Goal: Information Seeking & Learning: Check status

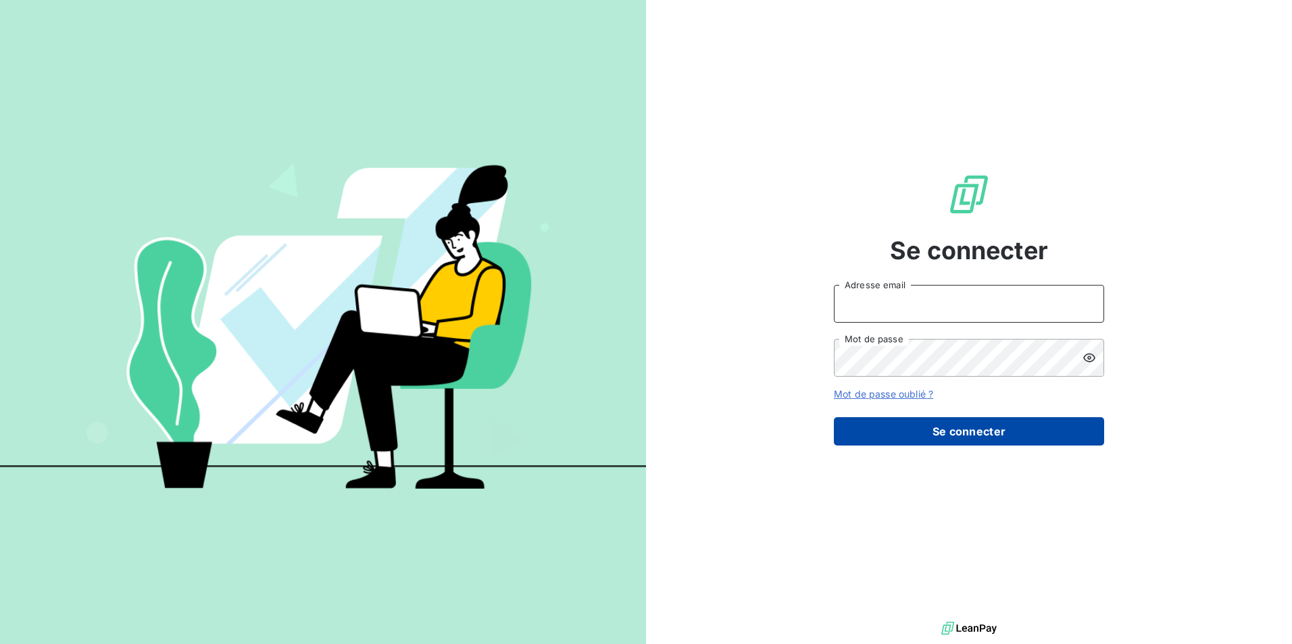
type input "[PERSON_NAME][EMAIL_ADDRESS][DOMAIN_NAME]"
click at [972, 436] on button "Se connecter" at bounding box center [969, 432] width 270 height 28
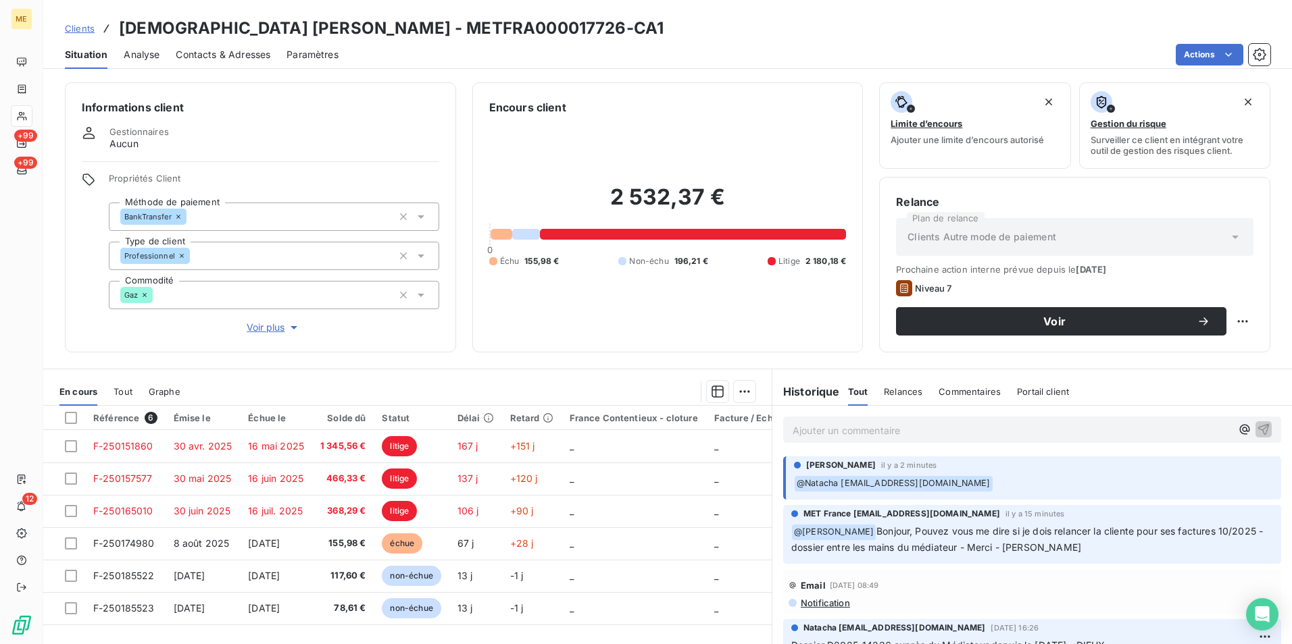
click at [847, 428] on p "Ajouter un commentaire ﻿" at bounding box center [1011, 430] width 438 height 17
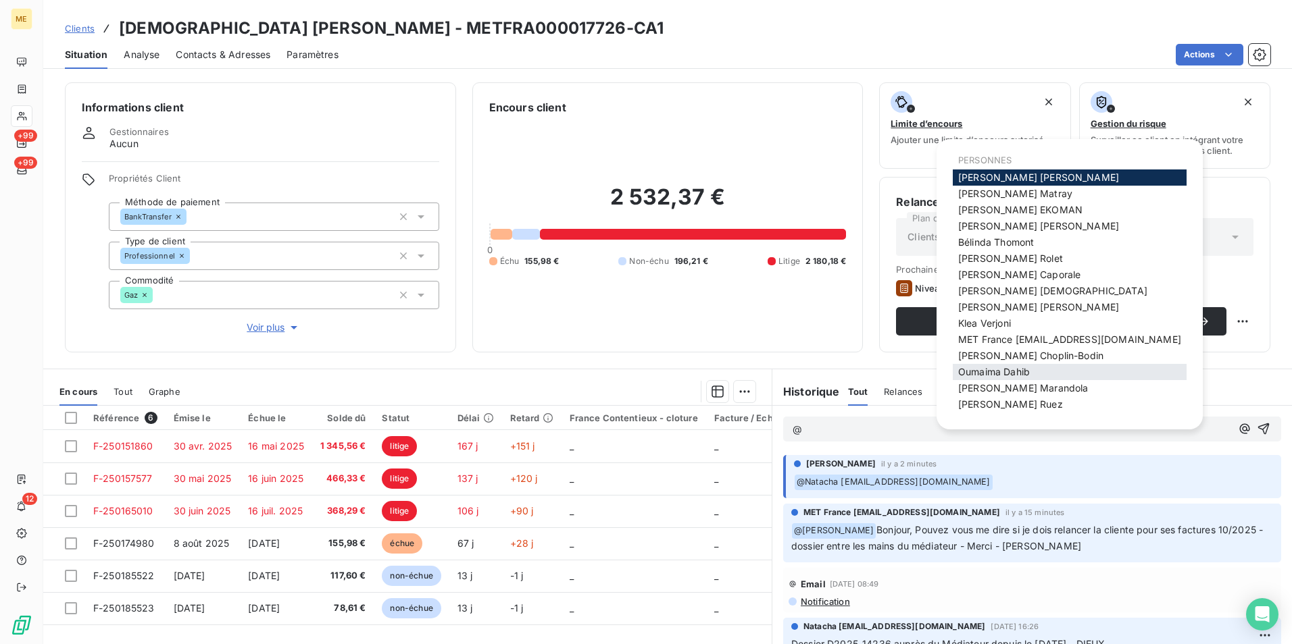
scroll to position [9, 0]
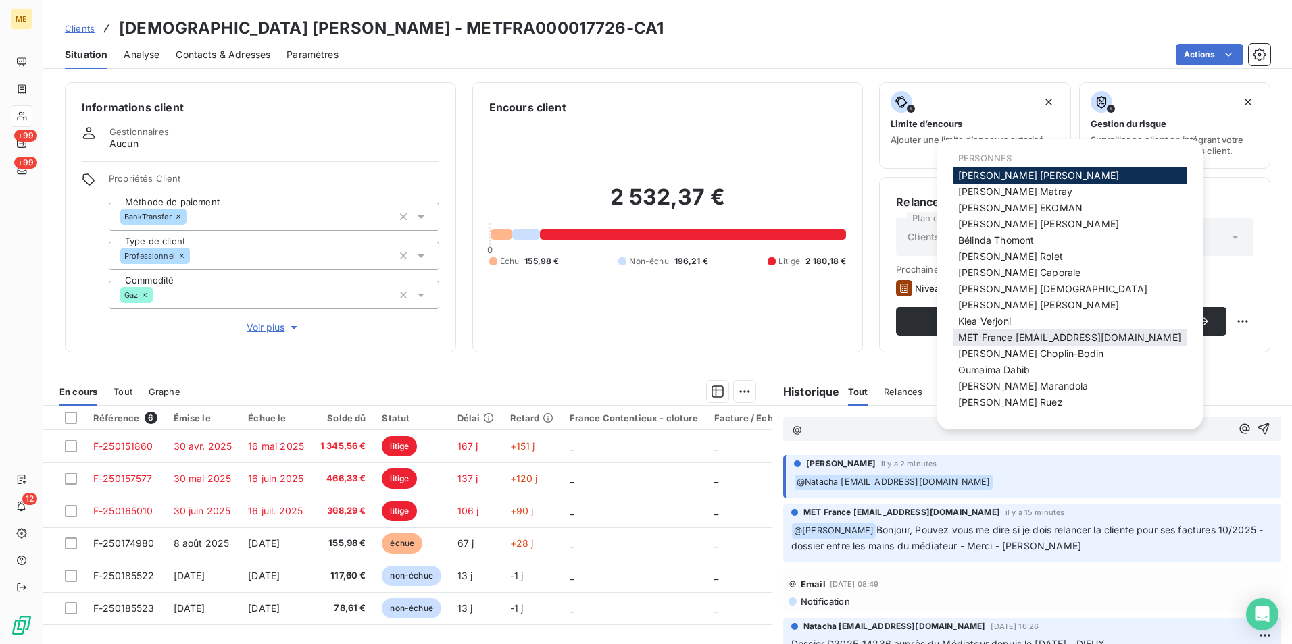
click at [1014, 338] on span "MET France [EMAIL_ADDRESS][DOMAIN_NAME]" at bounding box center [1069, 337] width 223 height 11
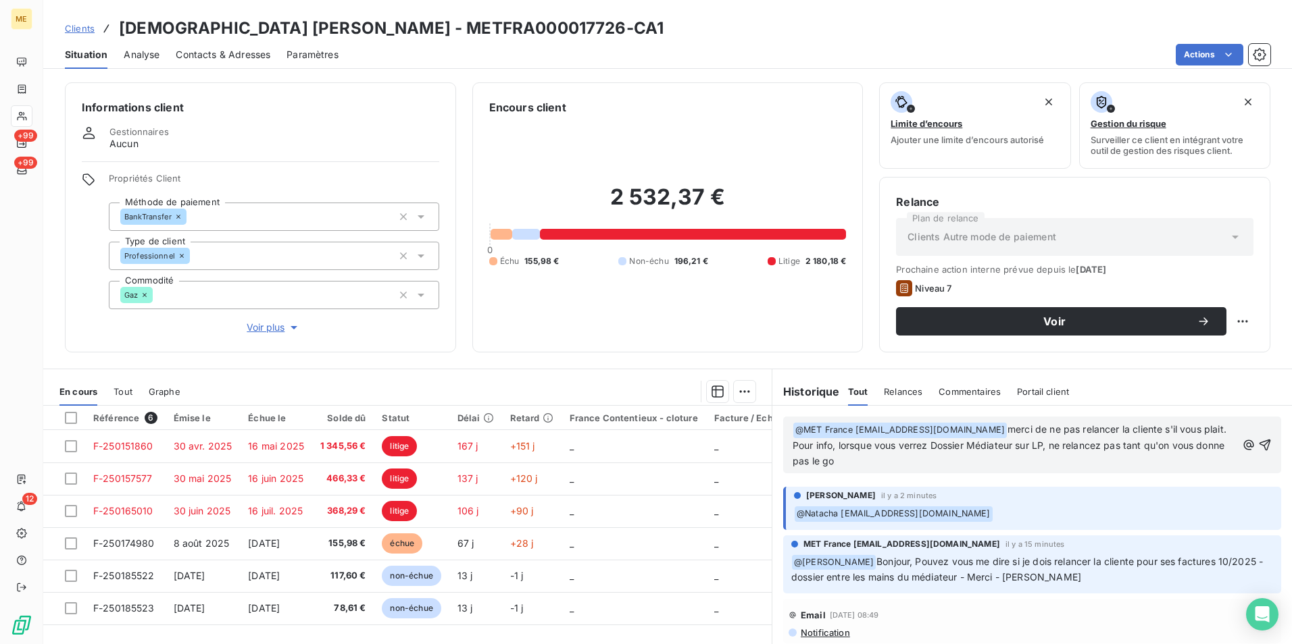
click at [924, 465] on p "﻿ @ MET [GEOGRAPHIC_DATA] [EMAIL_ADDRESS][DOMAIN_NAME] ﻿ merci de ne pas relanc…" at bounding box center [1014, 445] width 444 height 47
drag, startPoint x: 924, startPoint y: 465, endPoint x: 1010, endPoint y: 428, distance: 93.2
click at [1010, 428] on p "﻿ @ MET [GEOGRAPHIC_DATA] [EMAIL_ADDRESS][DOMAIN_NAME] ﻿ merci de ne pas relanc…" at bounding box center [1014, 445] width 444 height 47
click at [1010, 440] on span "merci de ne pas relancer la cliente s'il vous plait. Pour info, lorsque vous ve…" at bounding box center [1010, 445] width 436 height 43
drag, startPoint x: 988, startPoint y: 463, endPoint x: 1007, endPoint y: 430, distance: 38.1
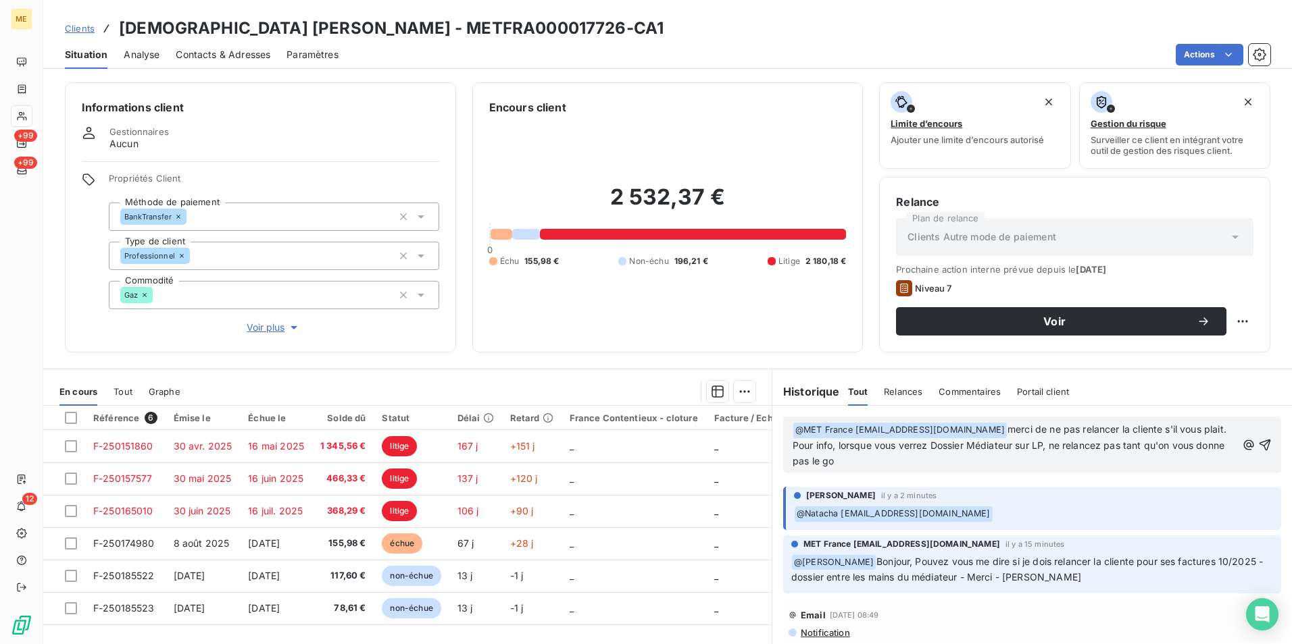
click at [1007, 430] on p "﻿ @ MET [GEOGRAPHIC_DATA] [EMAIL_ADDRESS][DOMAIN_NAME] ﻿ merci de ne pas relanc…" at bounding box center [1014, 445] width 444 height 47
copy span "merci de ne pas relancer la cliente s'il vous plait. Pour info, lorsque vous ve…"
click at [905, 463] on p "﻿ @ MET [GEOGRAPHIC_DATA] [EMAIL_ADDRESS][DOMAIN_NAME] ﻿ merci de ne pas relanc…" at bounding box center [1014, 445] width 444 height 47
click at [951, 443] on span "merci de ne pas relancer la cliente s'il vous plait. Pour info, lorsque vous ve…" at bounding box center [1010, 445] width 436 height 43
click at [1036, 448] on span "merci de ne pas relancer la cliente s'il vous plait. Pour info, lorsque vous ve…" at bounding box center [1011, 445] width 439 height 43
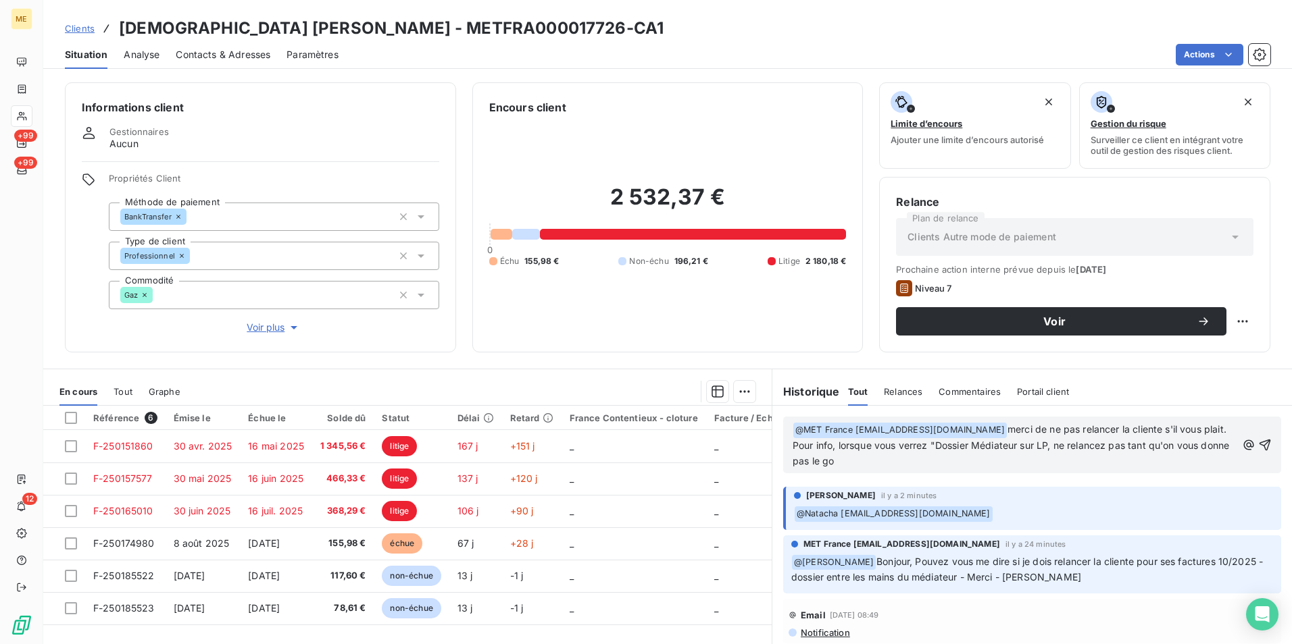
click at [1038, 448] on span "merci de ne pas relancer la cliente s'il vous plait. Pour info, lorsque vous ve…" at bounding box center [1011, 445] width 439 height 43
drag, startPoint x: 859, startPoint y: 449, endPoint x: 921, endPoint y: 484, distance: 71.4
click at [921, 484] on div "﻿ @ MET [GEOGRAPHIC_DATA] [EMAIL_ADDRESS][DOMAIN_NAME] ﻿ merci de ne pas relanc…" at bounding box center [1032, 445] width 520 height 78
click at [1128, 461] on p "﻿ @ MET [GEOGRAPHIC_DATA] [EMAIL_ADDRESS][DOMAIN_NAME] ﻿ merci de ne pas relanc…" at bounding box center [1014, 445] width 444 height 47
click at [1182, 443] on span "merci de ne pas relancer la cliente s'il vous plait. Pour info, lorsqu’un dossi…" at bounding box center [1010, 445] width 436 height 43
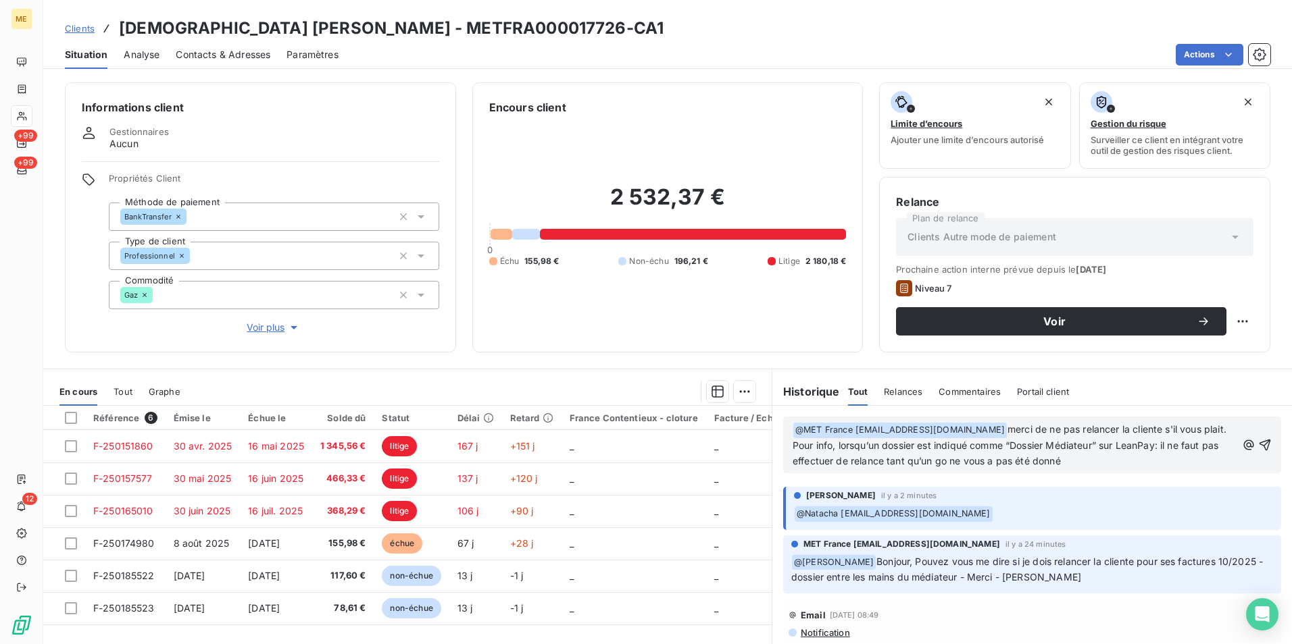
click at [1153, 461] on p "﻿ @ MET [GEOGRAPHIC_DATA] [EMAIL_ADDRESS][DOMAIN_NAME] ﻿ merci de ne pas relanc…" at bounding box center [1014, 445] width 444 height 47
drag, startPoint x: 1023, startPoint y: 447, endPoint x: 905, endPoint y: 447, distance: 118.2
click at [905, 447] on span "merci de ne pas relancer la cliente s'il vous plait. Pour info, lorsqu’un dossi…" at bounding box center [1010, 445] width 436 height 43
drag, startPoint x: 1077, startPoint y: 454, endPoint x: 813, endPoint y: 450, distance: 264.2
click at [813, 450] on p "﻿ @ MET [GEOGRAPHIC_DATA] [EMAIL_ADDRESS][DOMAIN_NAME] ﻿ merci de ne pas relanc…" at bounding box center [1014, 445] width 444 height 47
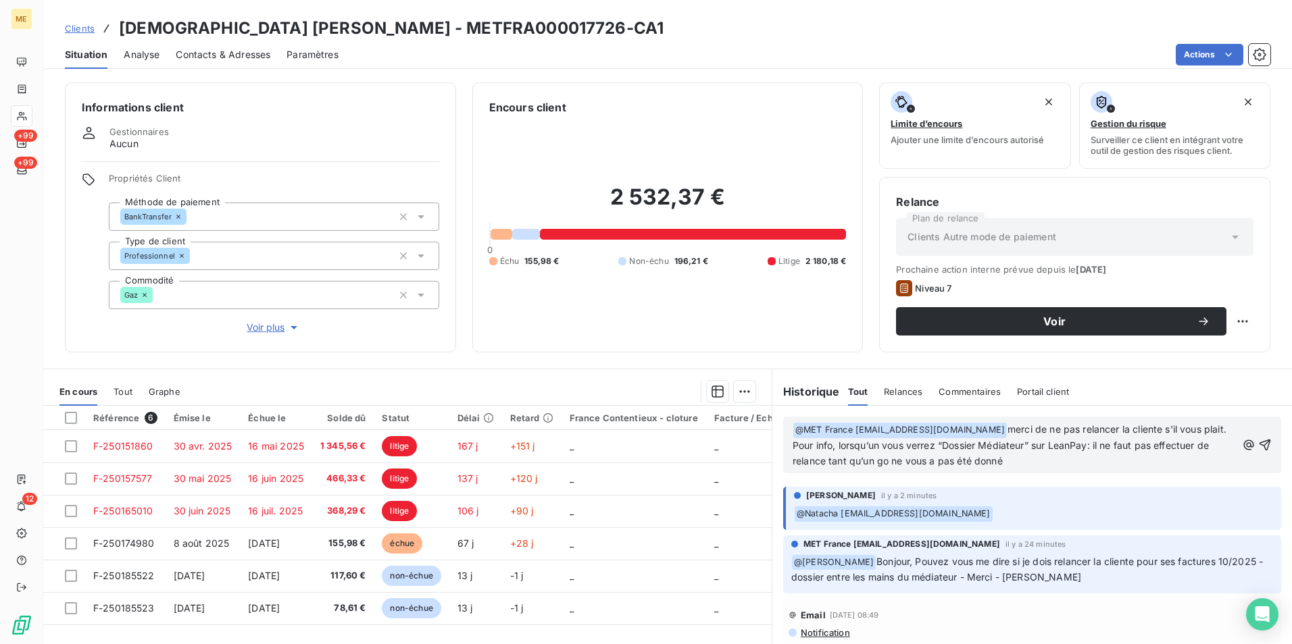
copy span "Pour info, lorsqu’un vous verrez “Dossier Médiateur” sur LeanPay: il ne faut pa…"
click at [1067, 466] on p "﻿ @ MET [GEOGRAPHIC_DATA] [EMAIL_ADDRESS][DOMAIN_NAME] ﻿ merci de ne pas relanc…" at bounding box center [1014, 445] width 444 height 47
click at [961, 448] on span "merci de ne pas relancer la cliente s'il vous plait. Pour info, lorsqu’un vous …" at bounding box center [1010, 445] width 436 height 43
click at [1109, 449] on span "merci de ne pas relancer la cliente s'il vous plait. Pour info, lorsqu’un vous …" at bounding box center [1010, 445] width 436 height 43
click at [1026, 470] on div "﻿ @ MET [GEOGRAPHIC_DATA] [EMAIL_ADDRESS][DOMAIN_NAME] ﻿ merci de ne pas relanc…" at bounding box center [1032, 445] width 498 height 57
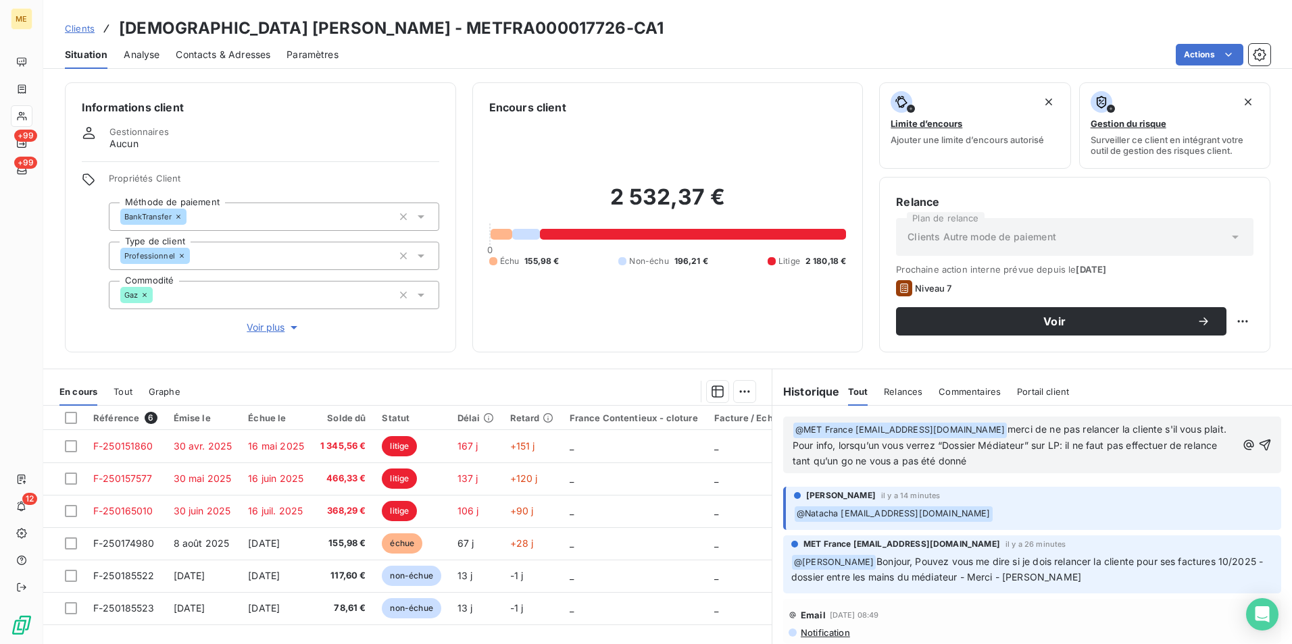
click at [1023, 468] on p "﻿ @ MET [GEOGRAPHIC_DATA] [EMAIL_ADDRESS][DOMAIN_NAME] ﻿ merci de ne pas relanc…" at bounding box center [1014, 445] width 444 height 47
click at [807, 444] on span "merci de ne pas relancer la cliente s'il vous plait. Pour info, lorsqu’un vous …" at bounding box center [1010, 445] width 436 height 43
click at [1006, 426] on span "merci de ne pas relancer la cliente s'il vous plait, nous attendons un retour d…" at bounding box center [1010, 445] width 436 height 43
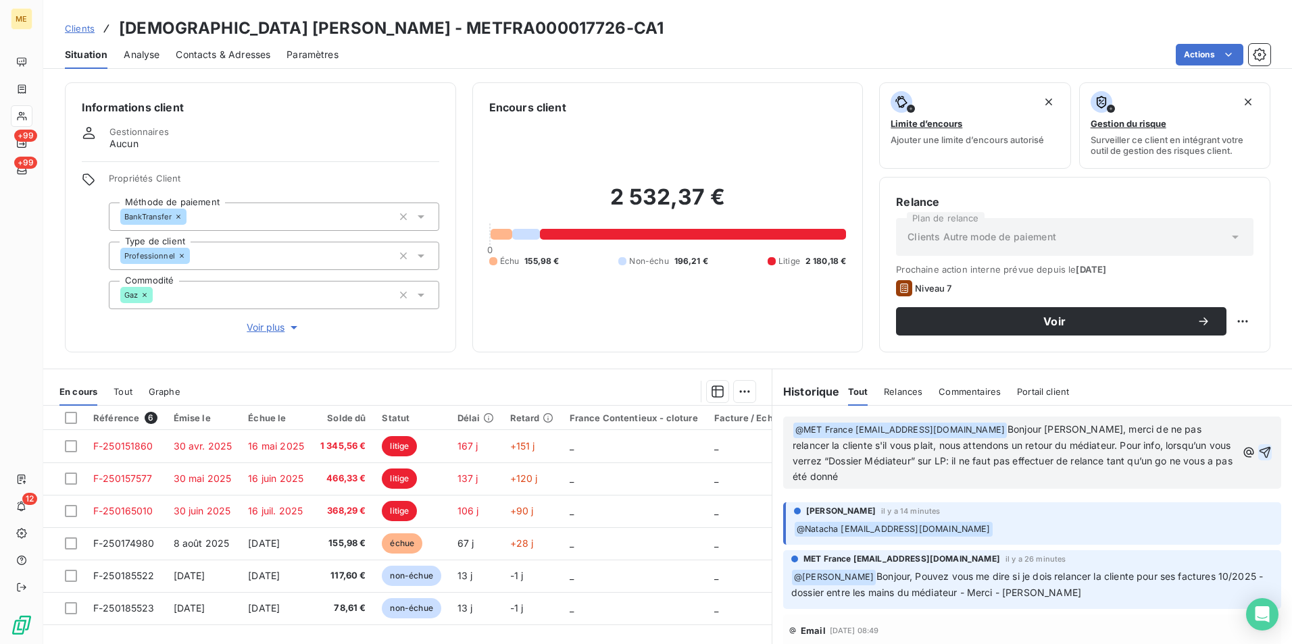
click at [1259, 449] on icon "button" at bounding box center [1264, 452] width 11 height 11
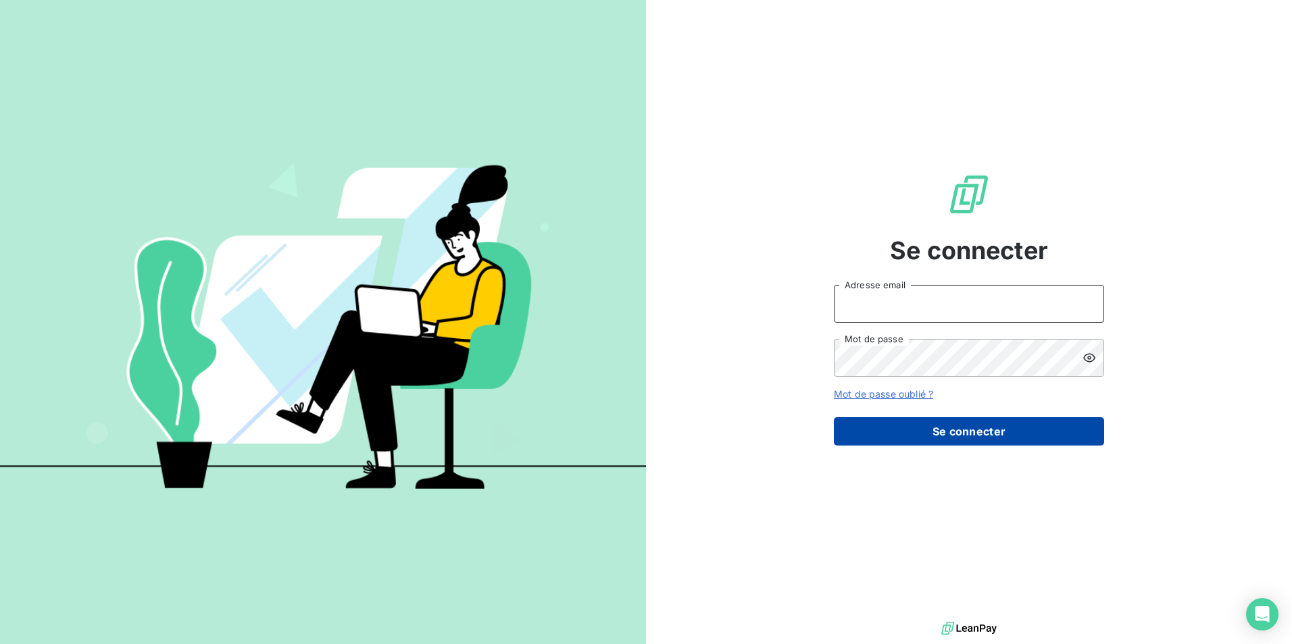
type input "[PERSON_NAME][EMAIL_ADDRESS][DOMAIN_NAME]"
click at [971, 428] on button "Se connecter" at bounding box center [969, 432] width 270 height 28
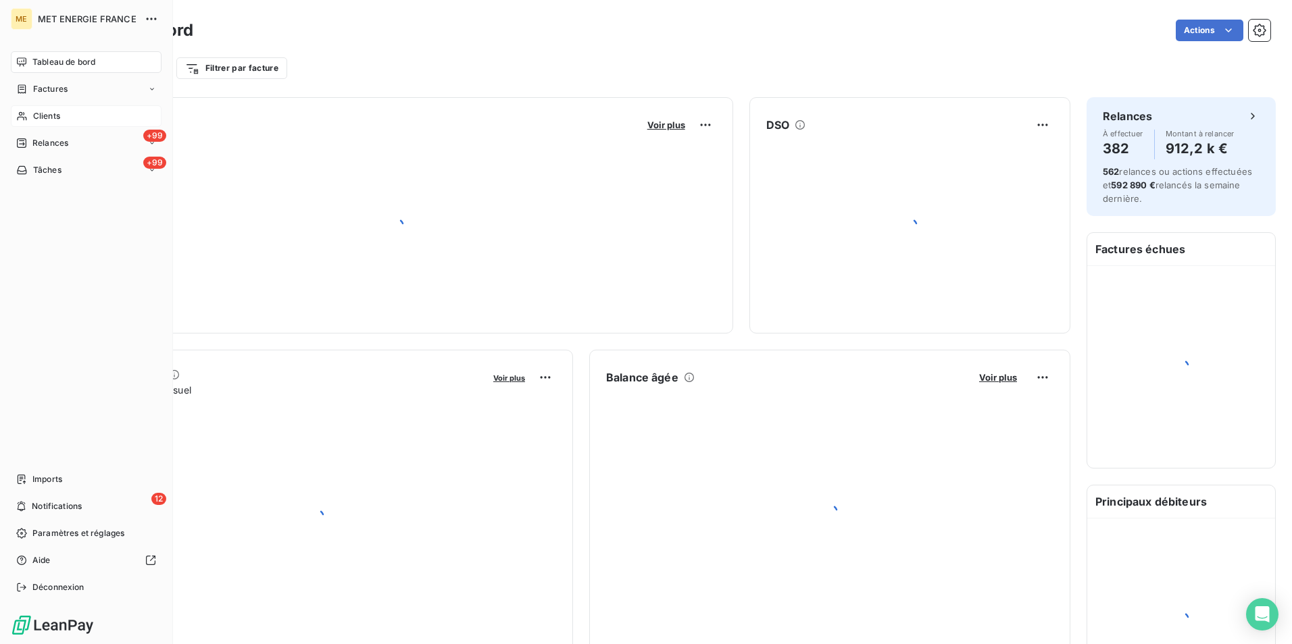
click at [31, 116] on div "Clients" at bounding box center [86, 116] width 151 height 22
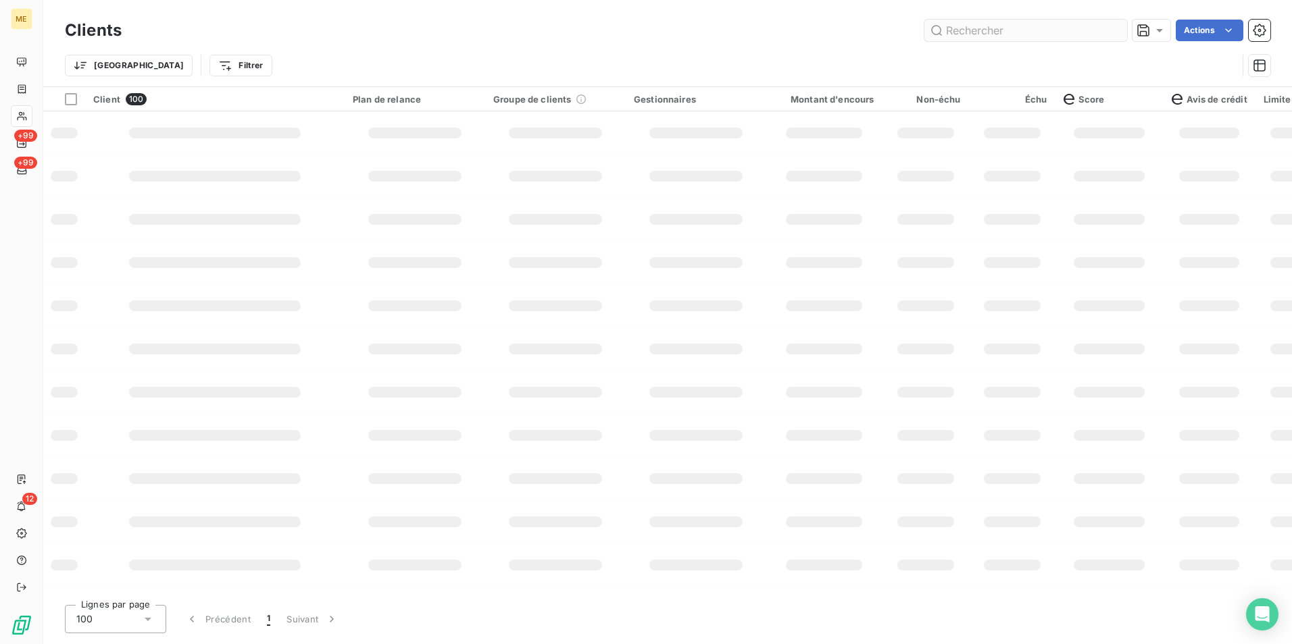
click at [961, 34] on input "text" at bounding box center [1025, 31] width 203 height 22
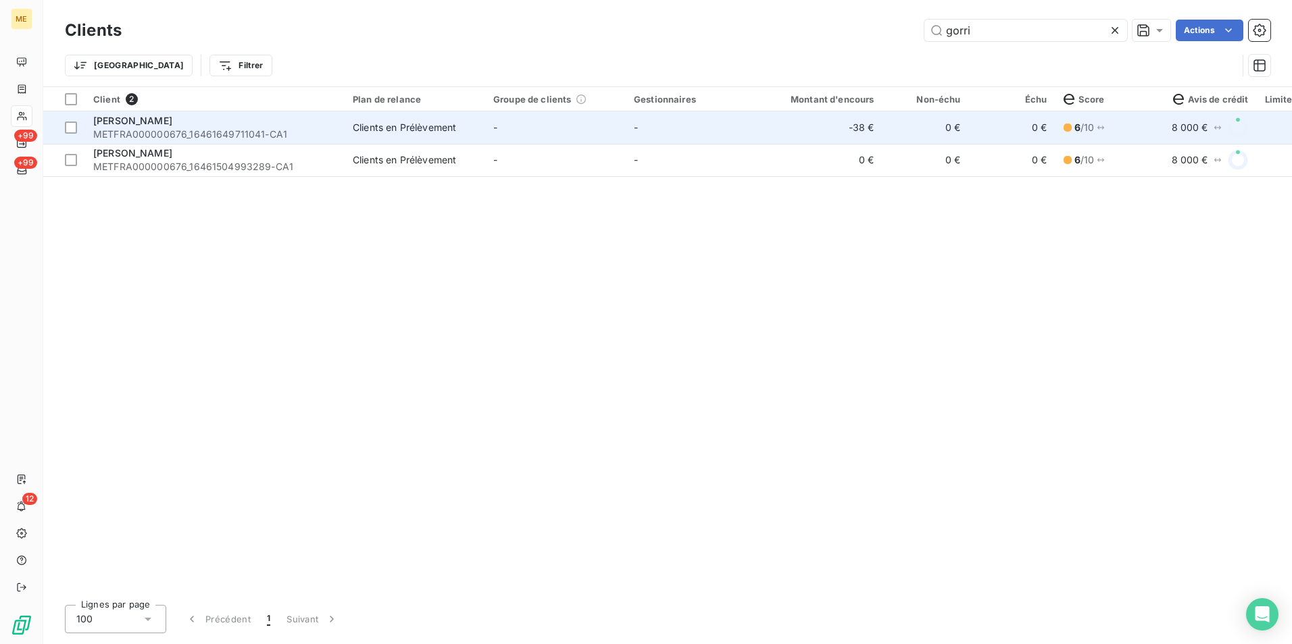
type input "gorri"
click at [567, 121] on td "-" at bounding box center [555, 127] width 141 height 32
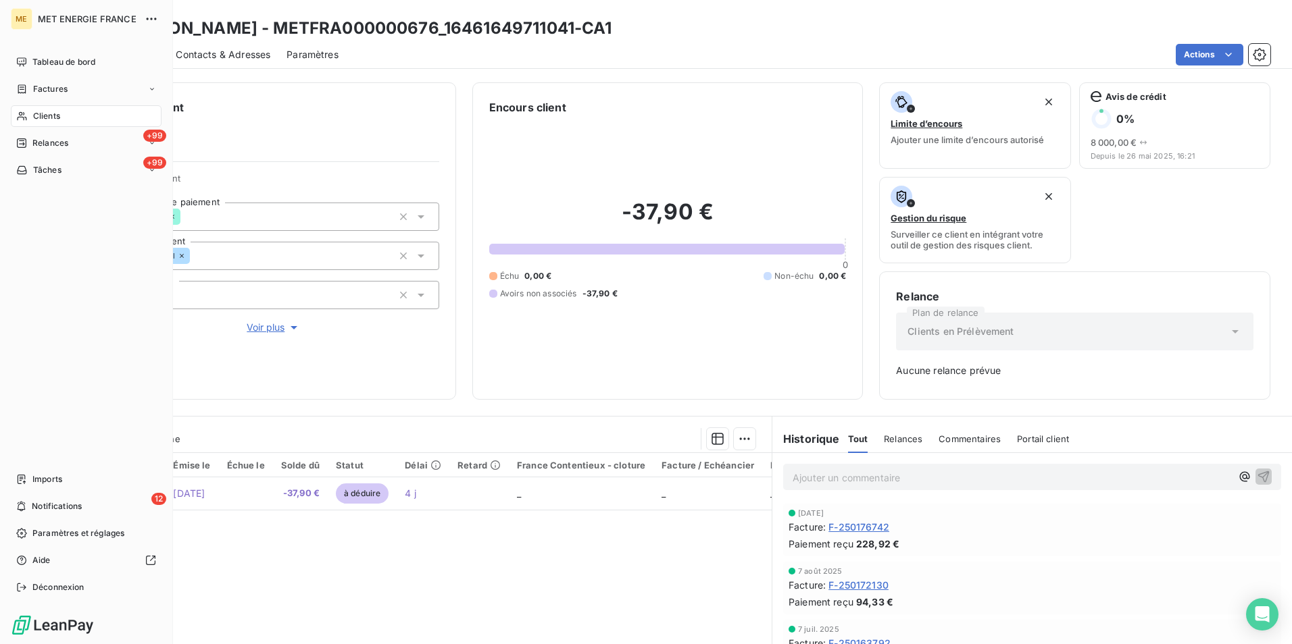
click at [19, 113] on icon at bounding box center [21, 116] width 11 height 11
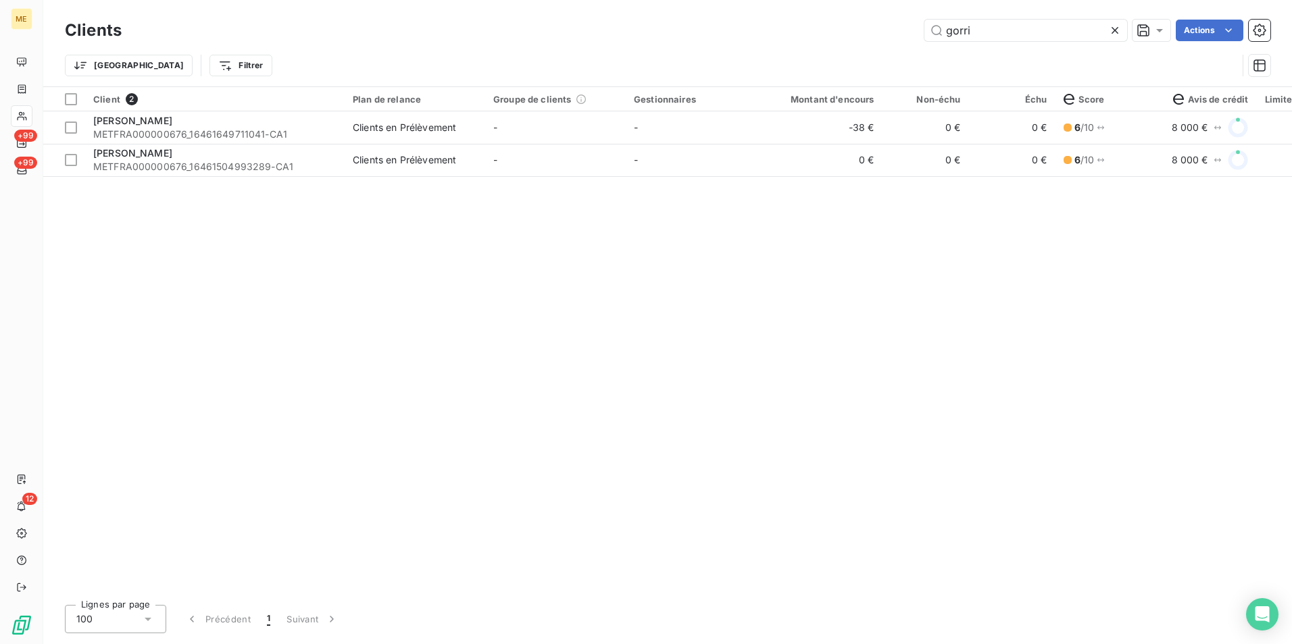
drag, startPoint x: 980, startPoint y: 32, endPoint x: 907, endPoint y: 30, distance: 73.0
click at [907, 30] on div "gorri Actions" at bounding box center [704, 31] width 1132 height 22
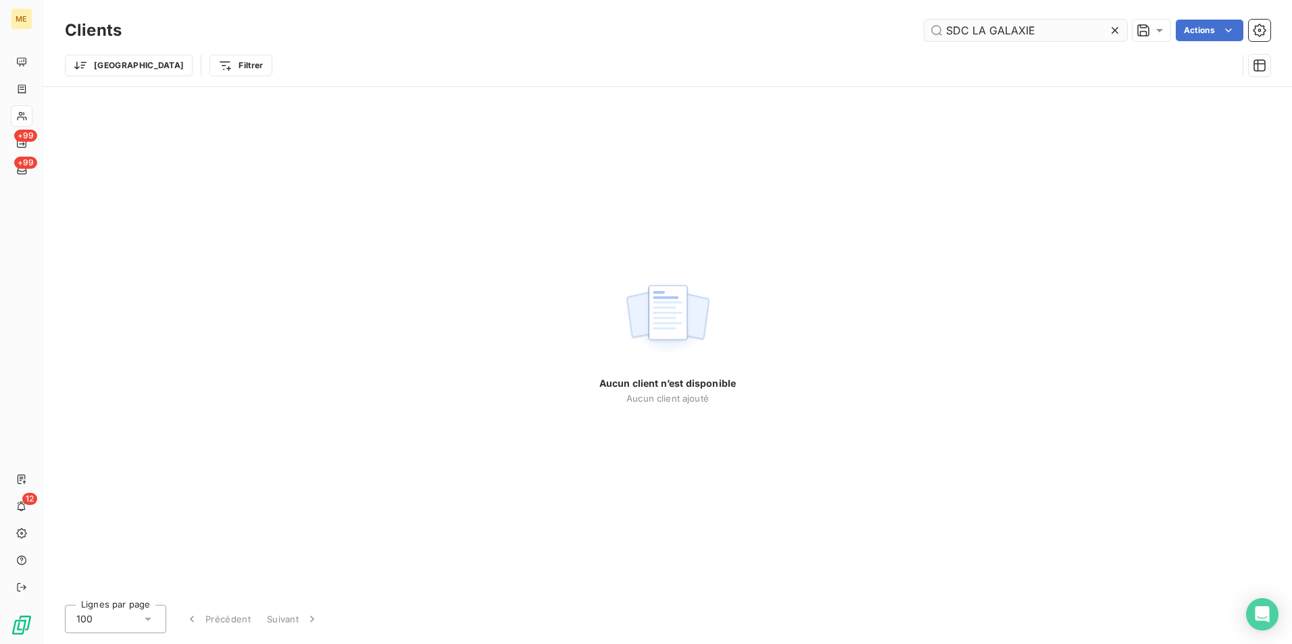
click at [970, 30] on input "SDC LA GALAXIE" at bounding box center [1025, 31] width 203 height 22
drag, startPoint x: 1017, startPoint y: 34, endPoint x: 938, endPoint y: 31, distance: 79.1
click at [938, 31] on input "LA GALAXIE" at bounding box center [1025, 31] width 203 height 22
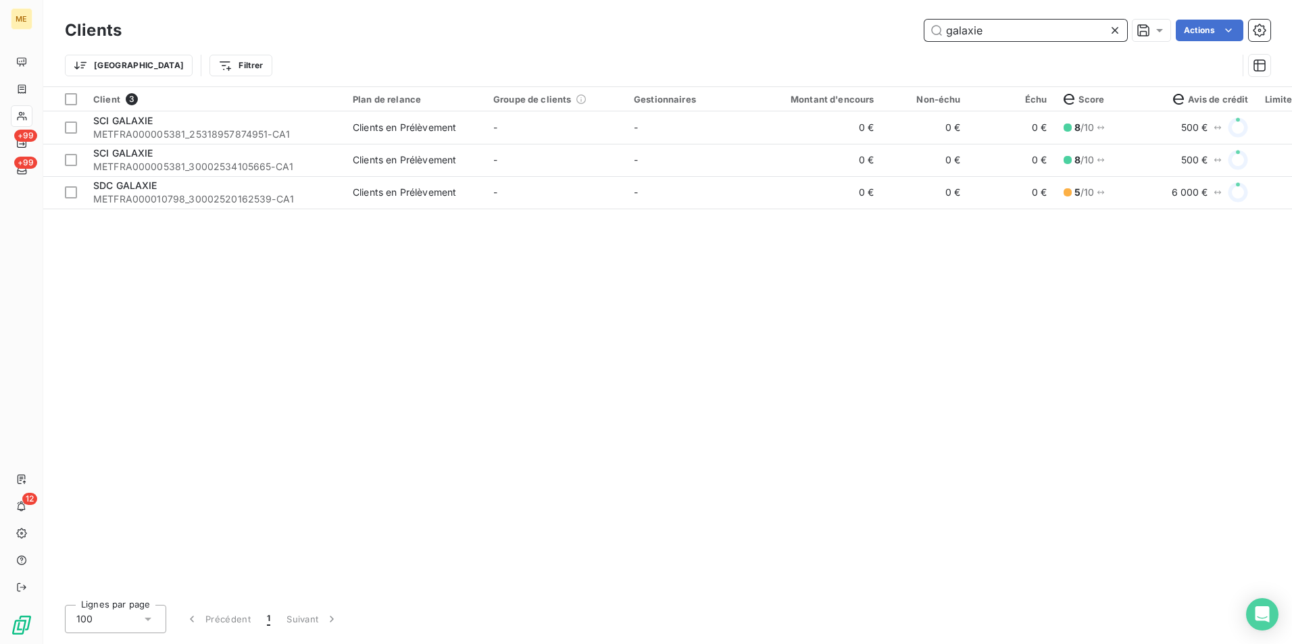
drag, startPoint x: 985, startPoint y: 36, endPoint x: 874, endPoint y: 32, distance: 111.6
click at [874, 32] on div "galaxie Actions" at bounding box center [704, 31] width 1132 height 22
click at [1041, 32] on input "galaxie" at bounding box center [1025, 31] width 203 height 22
drag, startPoint x: 1039, startPoint y: 32, endPoint x: 870, endPoint y: 43, distance: 169.2
click at [870, 43] on div "Clients galaxie Actions" at bounding box center [667, 30] width 1205 height 28
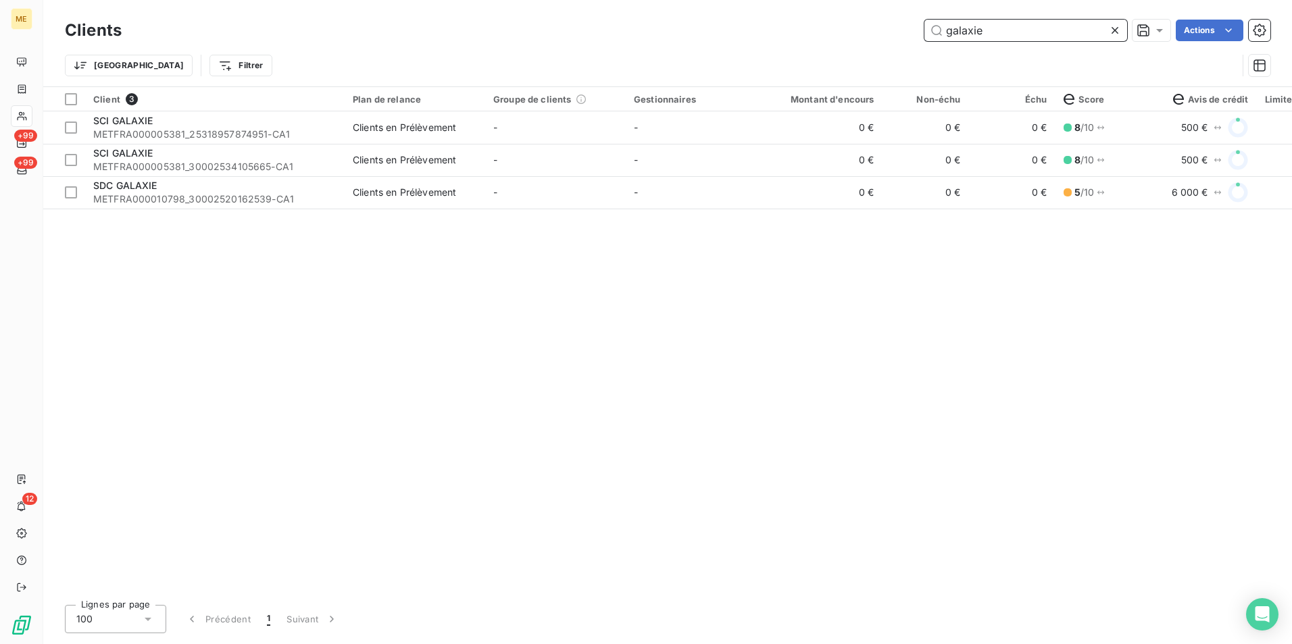
paste input "METFRA000007503"
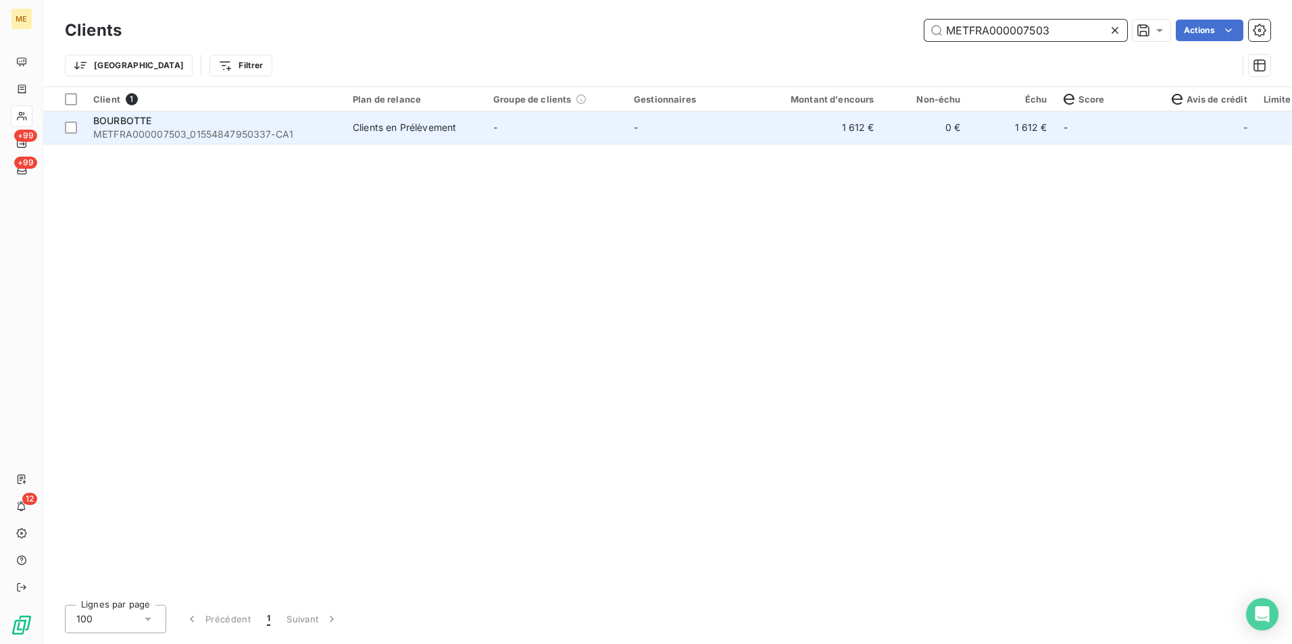
type input "METFRA000007503"
click at [681, 116] on td "-" at bounding box center [696, 127] width 141 height 32
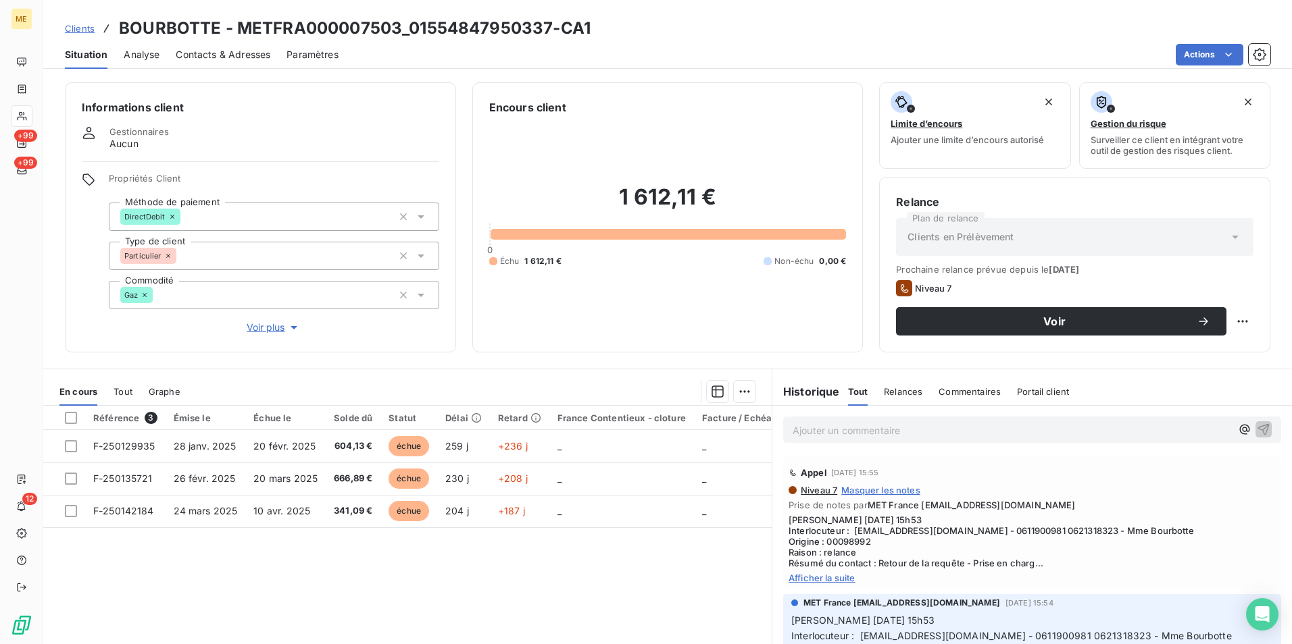
click at [811, 422] on div "Ajouter un commentaire ﻿" at bounding box center [1011, 430] width 438 height 18
click at [813, 432] on p "Ajouter un commentaire ﻿" at bounding box center [1011, 430] width 438 height 17
click at [1257, 430] on icon "button" at bounding box center [1264, 429] width 14 height 14
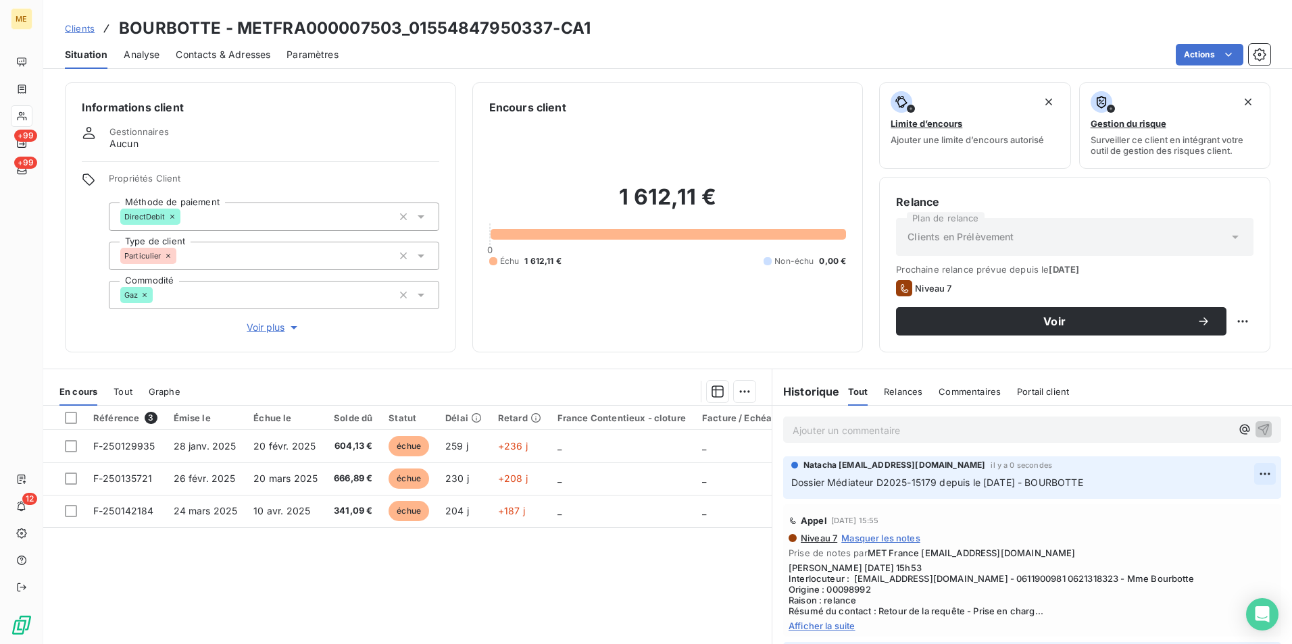
click at [1242, 472] on html "ME +99 +99 12 Clients BOURBOTTE - METFRA000007503_01554847950337-CA1 Situation …" at bounding box center [646, 322] width 1292 height 644
click at [1210, 501] on div "Editer" at bounding box center [1212, 504] width 76 height 22
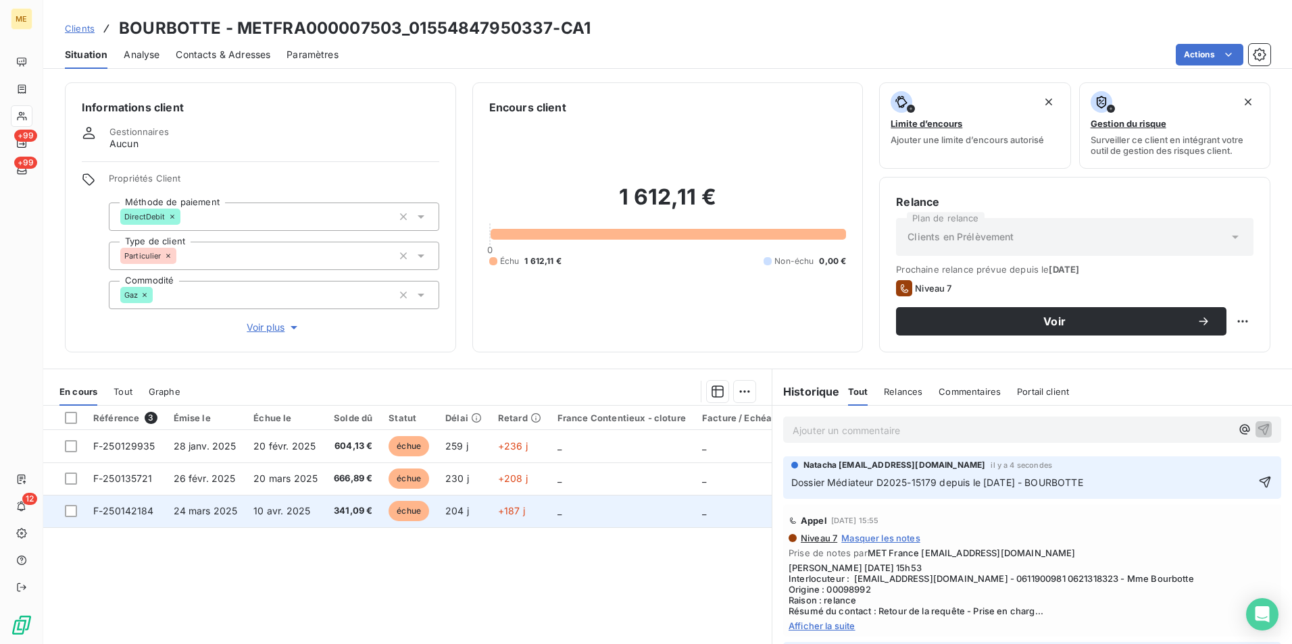
drag, startPoint x: 1133, startPoint y: 488, endPoint x: 649, endPoint y: 520, distance: 485.4
click at [649, 520] on div "En cours Tout Graphe Référence 3 Émise le Échue le Solde dû Statut Délai Retard…" at bounding box center [667, 538] width 1248 height 338
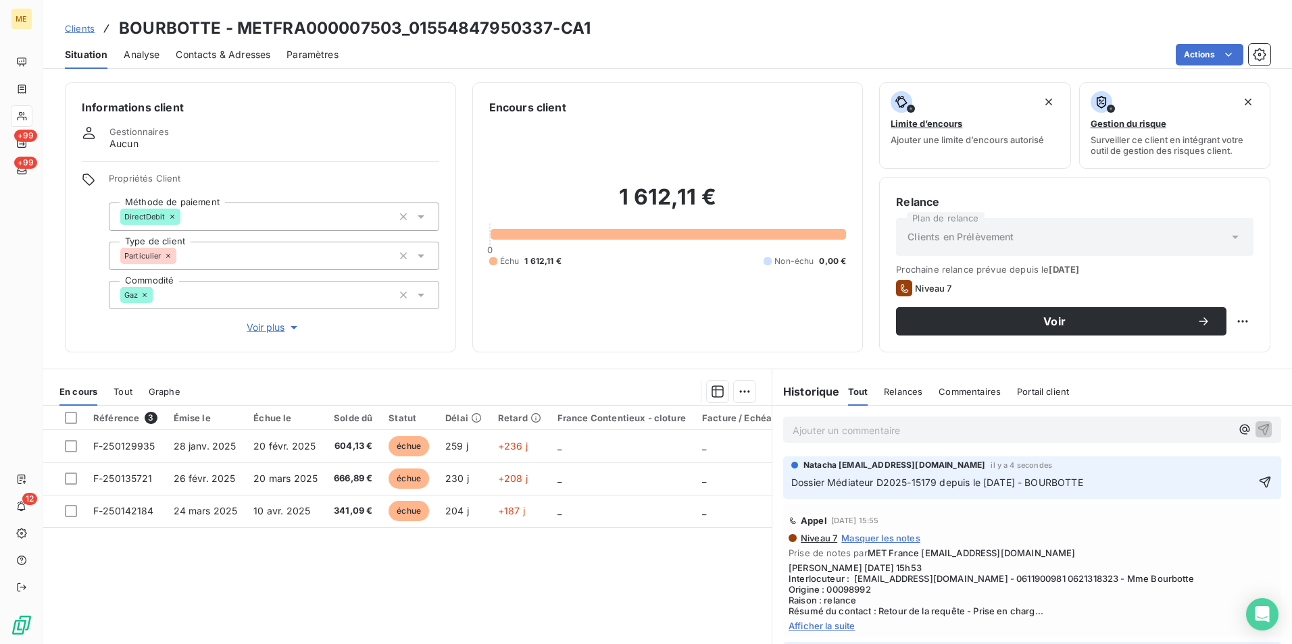
copy span "Dossier Médiateur D2025-15179 depuis le 29/09/2025 - BOURBOTTE"
click at [1230, 541] on div "Niveau 7 Masquer les notes" at bounding box center [1031, 538] width 487 height 11
click at [1246, 472] on div "Natacha natacha.procter@met.com il y a 4 secondes Dossier Médiateur D2025-15179…" at bounding box center [1032, 475] width 482 height 32
click at [1258, 476] on icon "button" at bounding box center [1265, 483] width 14 height 14
click at [1245, 472] on html "ME +99 +99 12 Clients BOURBOTTE - METFRA000007503_01554847950337-CA1 Situation …" at bounding box center [646, 322] width 1292 height 644
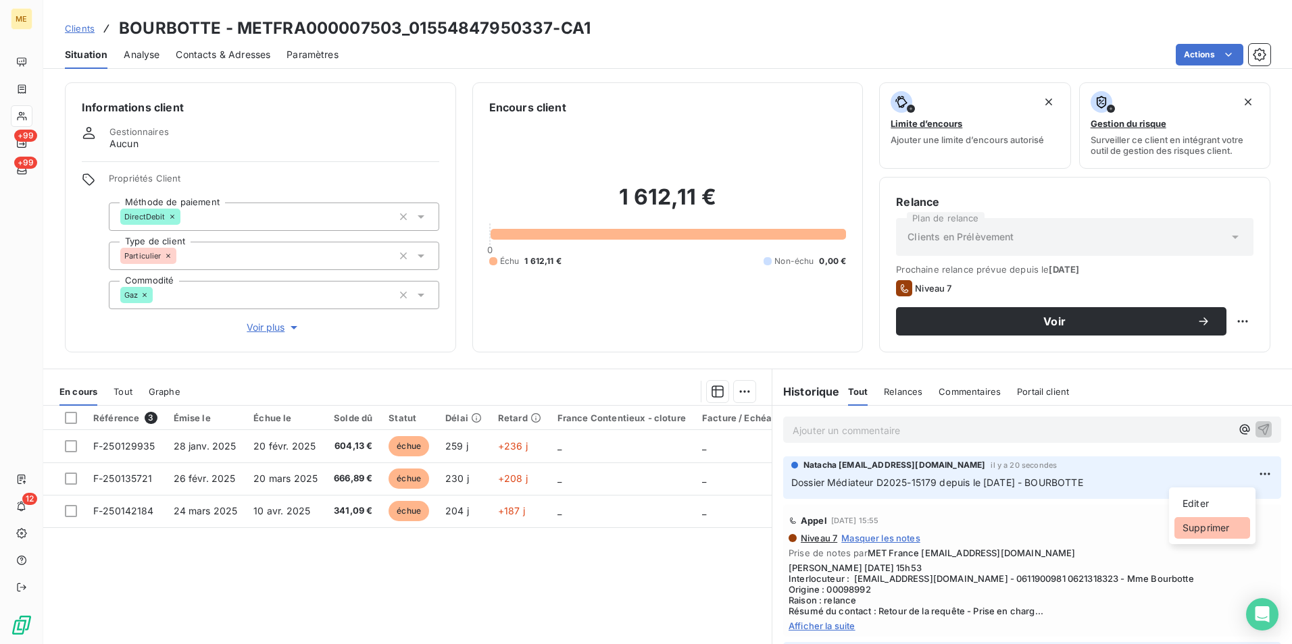
click at [1210, 524] on div "Supprimer" at bounding box center [1212, 528] width 76 height 22
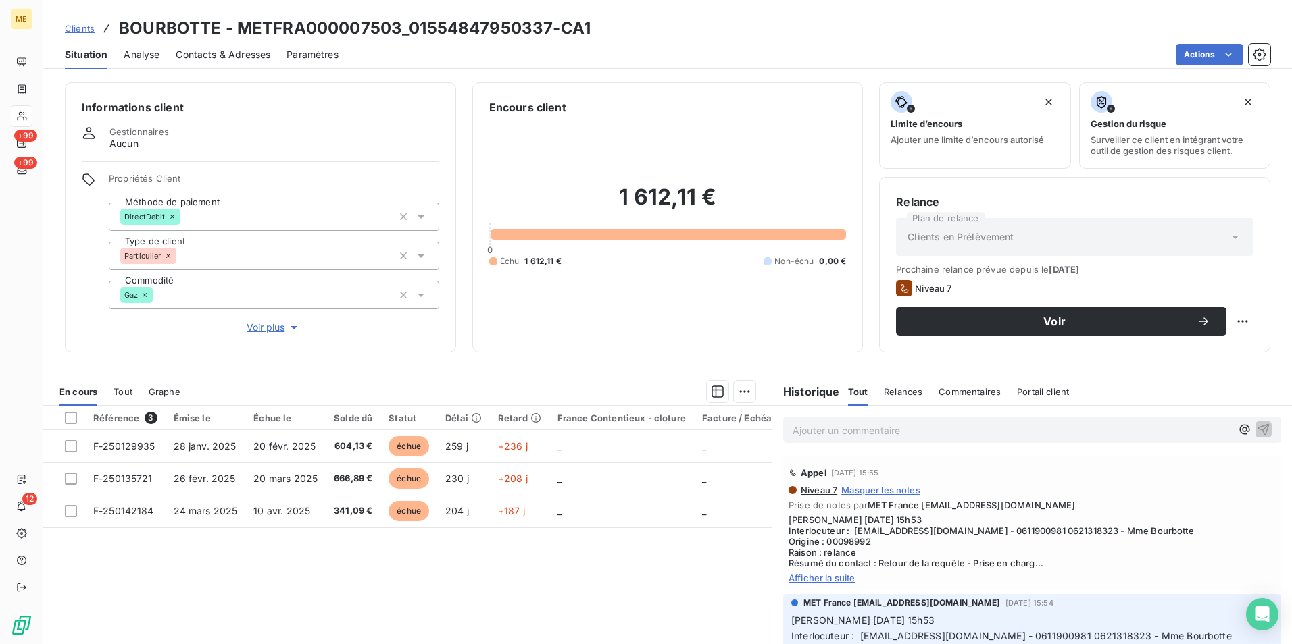
click at [838, 440] on div "Ajouter un commentaire ﻿" at bounding box center [1032, 430] width 498 height 26
click at [838, 434] on p "Ajouter un commentaire ﻿" at bounding box center [1011, 430] width 438 height 17
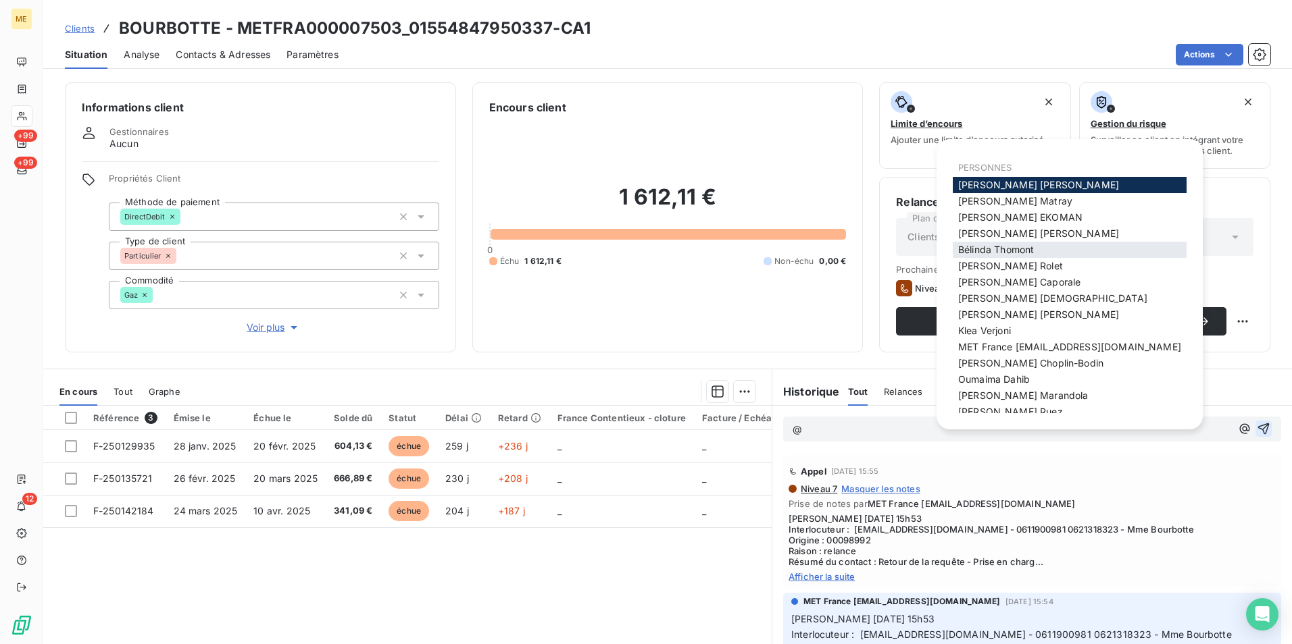
click at [998, 248] on span "Bélinda Thomont" at bounding box center [996, 249] width 76 height 11
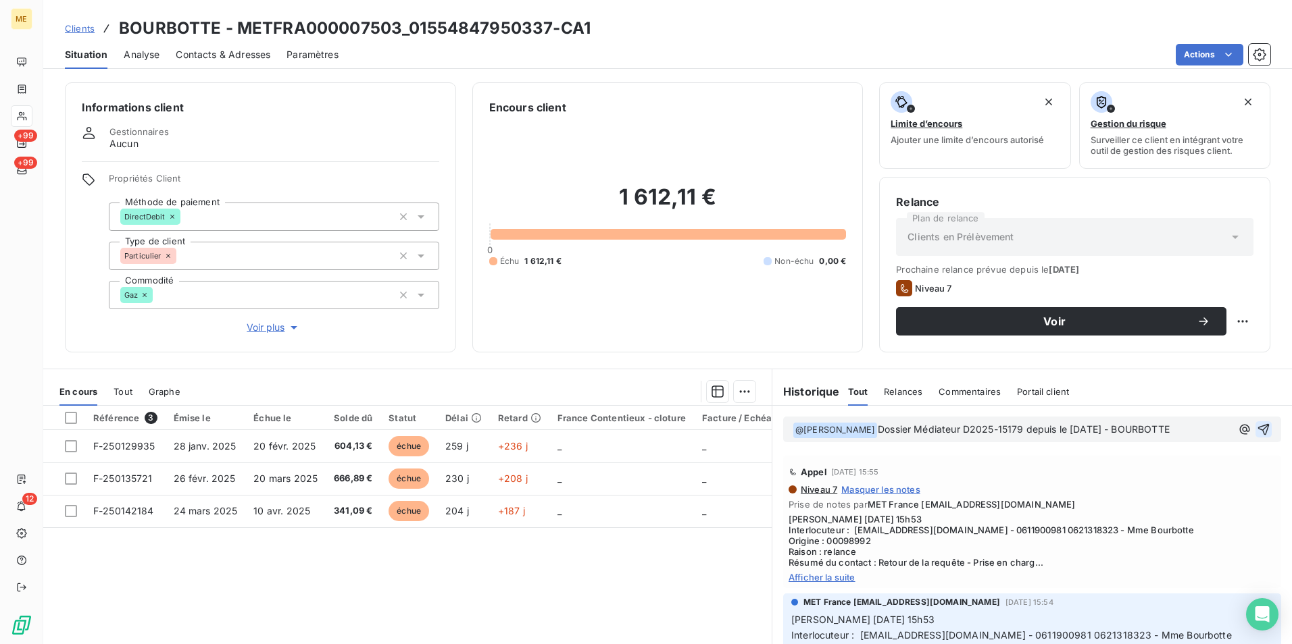
click at [878, 425] on span "Dossier Médiateur D2025-15179 depuis le 29/09/2025 - BOURBOTTE" at bounding box center [1024, 429] width 292 height 11
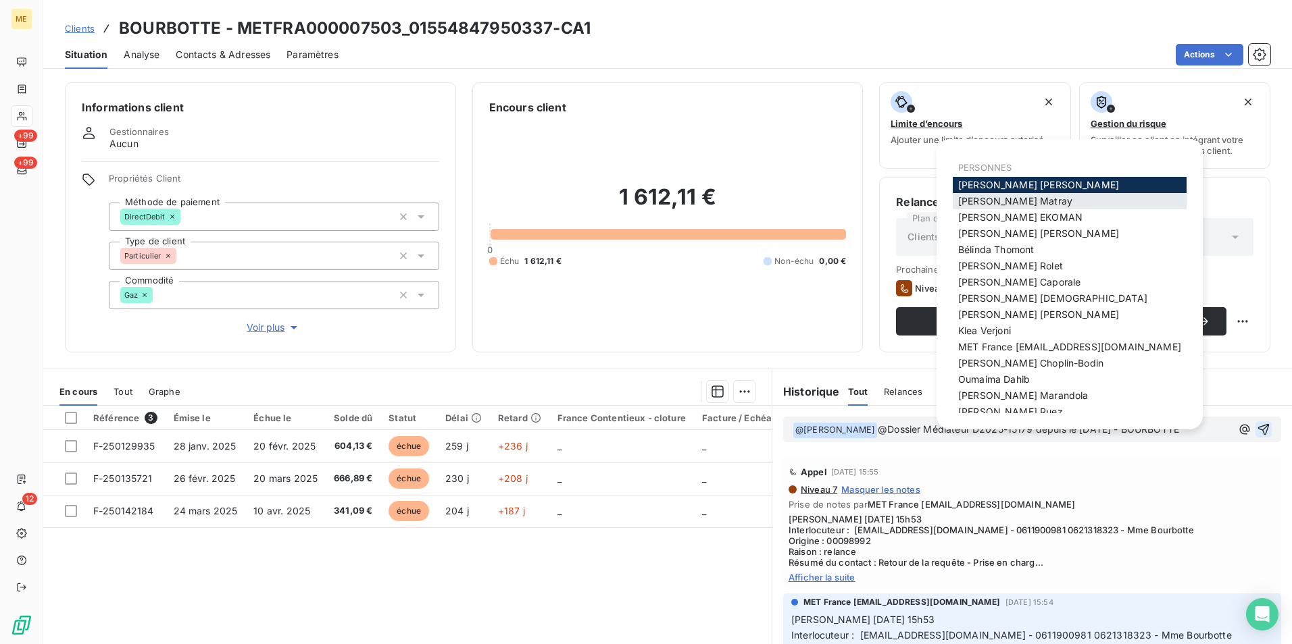
click at [1003, 202] on span "Amélie Matray" at bounding box center [1015, 200] width 114 height 11
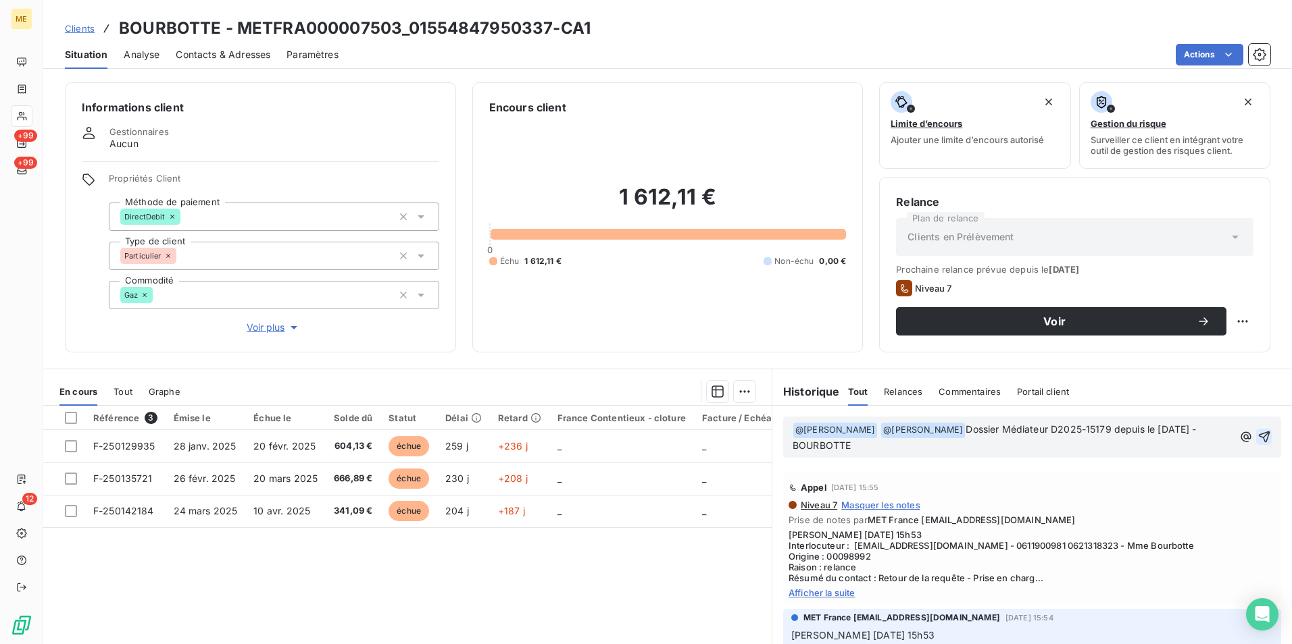
click at [981, 449] on p "﻿ @ Bélinda Thomont ﻿ @ Amélie Matray ﻿ Dossier Médiateur D2025-15179 depuis le…" at bounding box center [1012, 438] width 440 height 32
click at [1257, 432] on icon "button" at bounding box center [1264, 437] width 14 height 14
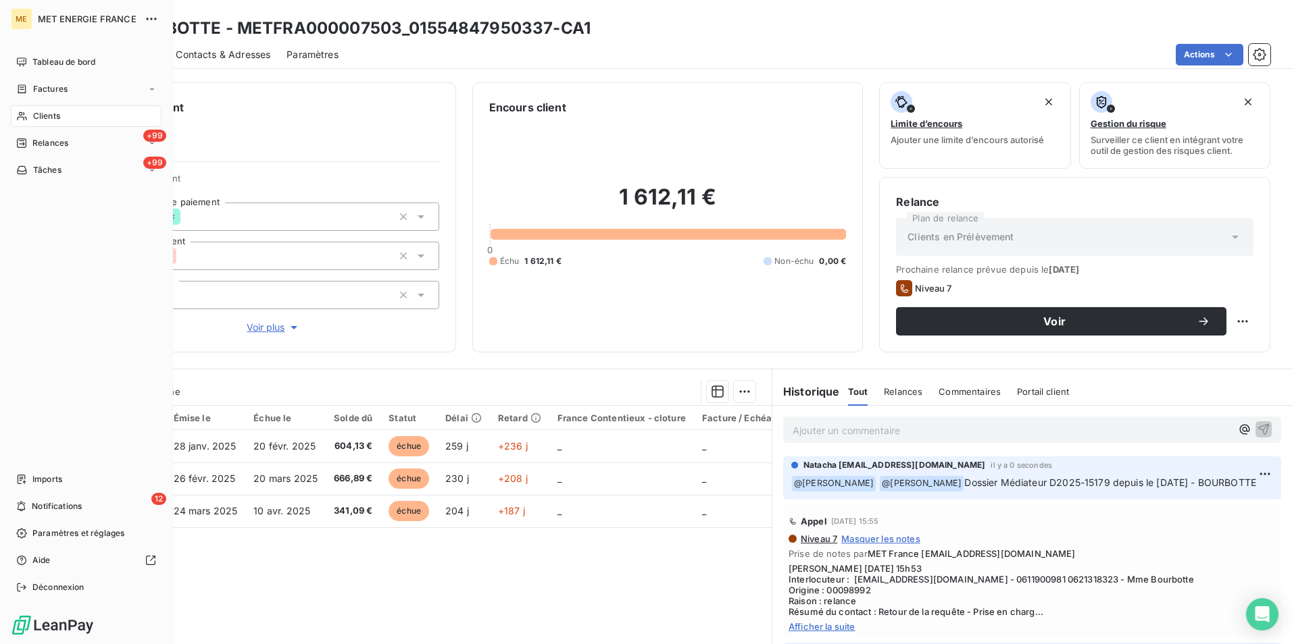
click at [47, 115] on span "Clients" at bounding box center [46, 116] width 27 height 12
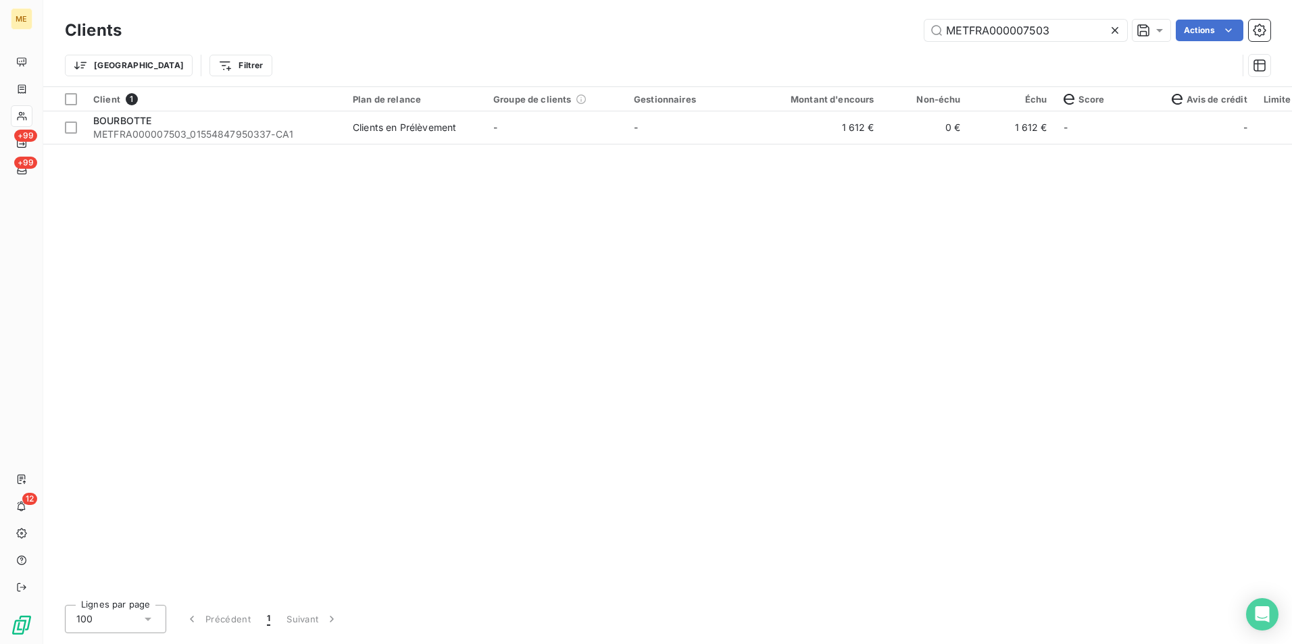
drag, startPoint x: 1055, startPoint y: 32, endPoint x: 860, endPoint y: 40, distance: 195.4
click at [860, 40] on div "METFRA000007503 Actions" at bounding box center [704, 31] width 1132 height 22
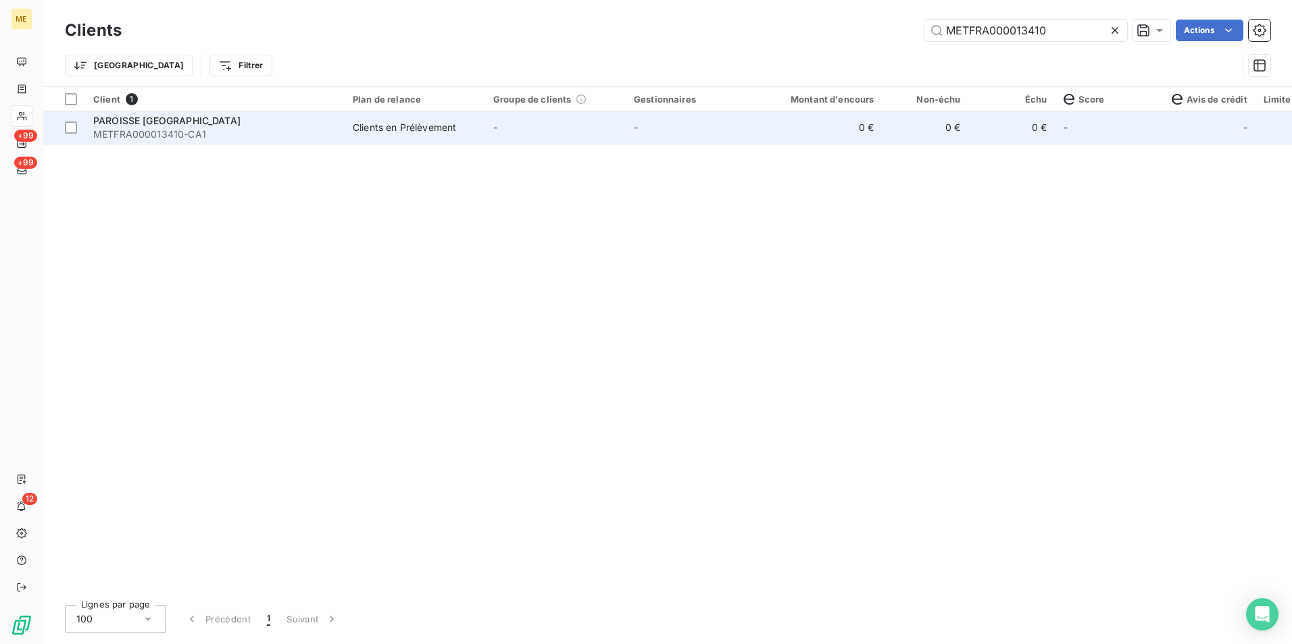
type input "METFRA000013410"
click at [831, 130] on td "0 €" at bounding box center [824, 127] width 116 height 32
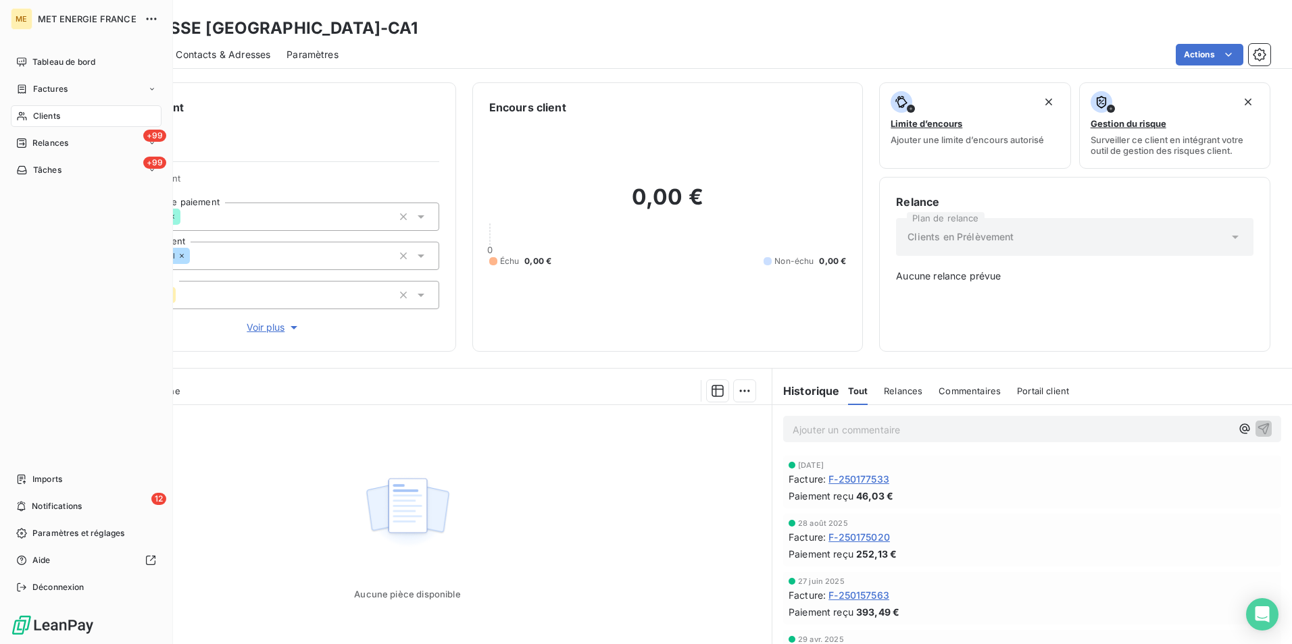
click at [28, 113] on div "Clients" at bounding box center [86, 116] width 151 height 22
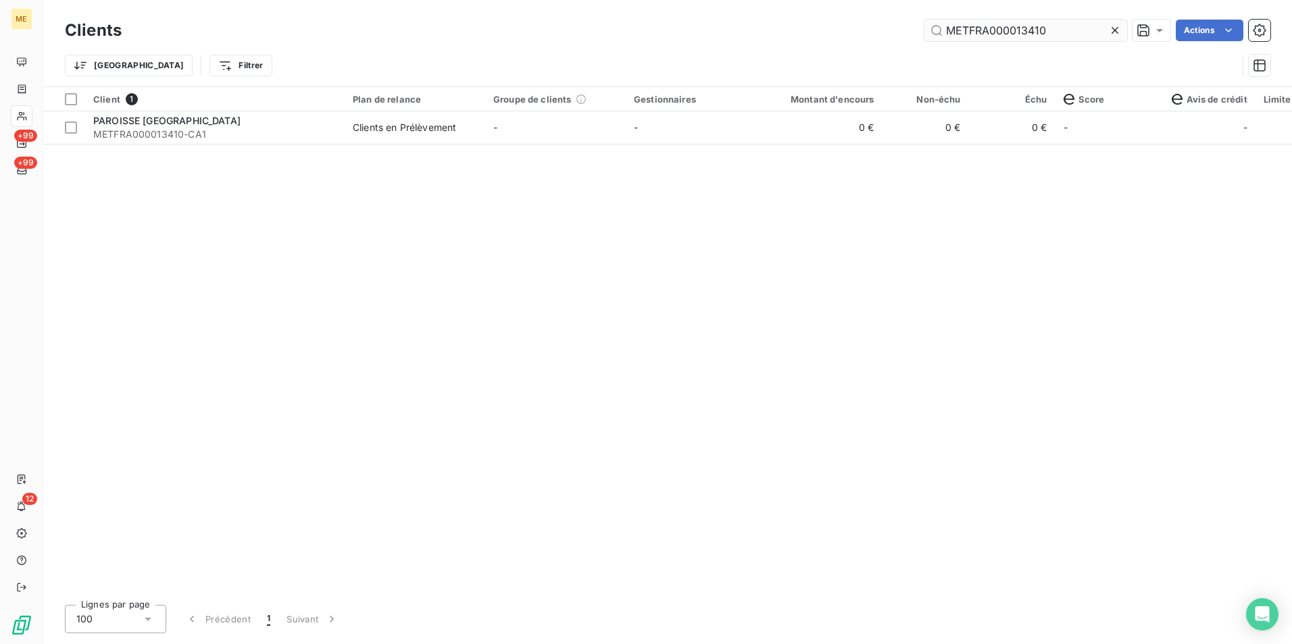
click at [1019, 41] on input "METFRA000013410" at bounding box center [1025, 31] width 203 height 22
